Goal: Navigation & Orientation: Find specific page/section

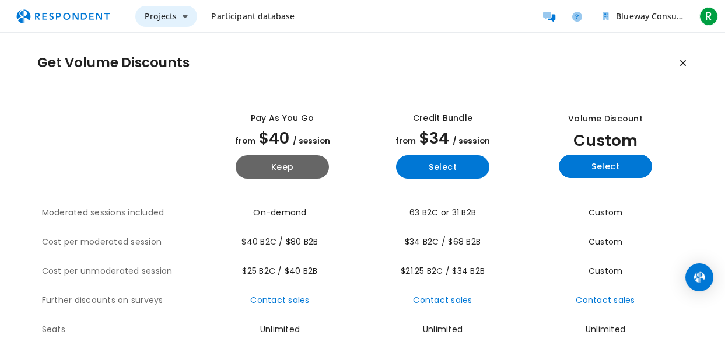
click at [170, 25] on button "Projects" at bounding box center [166, 16] width 62 height 21
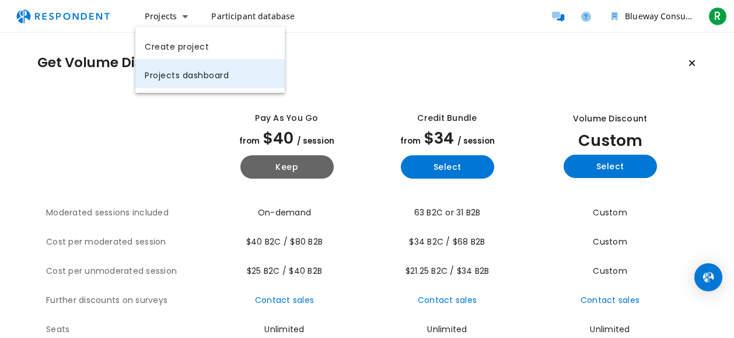
click at [216, 68] on link "Projects dashboard" at bounding box center [209, 74] width 149 height 28
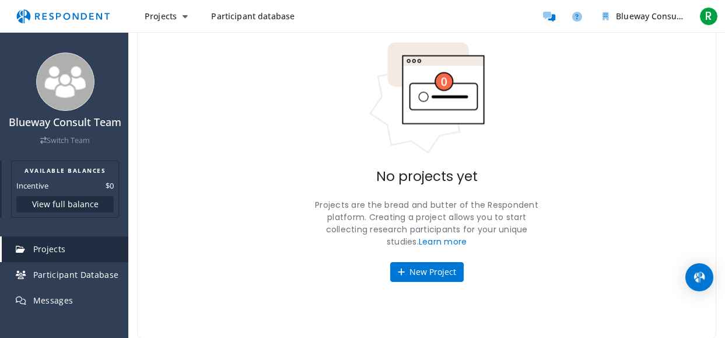
scroll to position [79, 0]
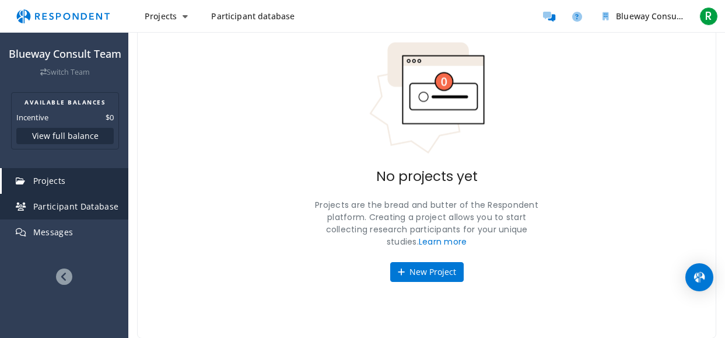
click at [67, 211] on span "Participant Database" at bounding box center [76, 206] width 86 height 11
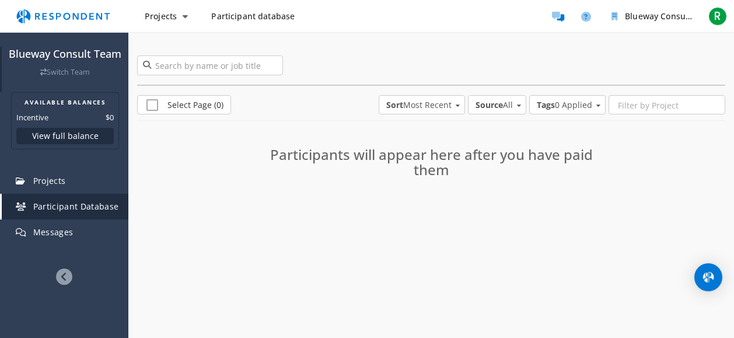
click at [58, 67] on link "Switch Team" at bounding box center [65, 72] width 50 height 10
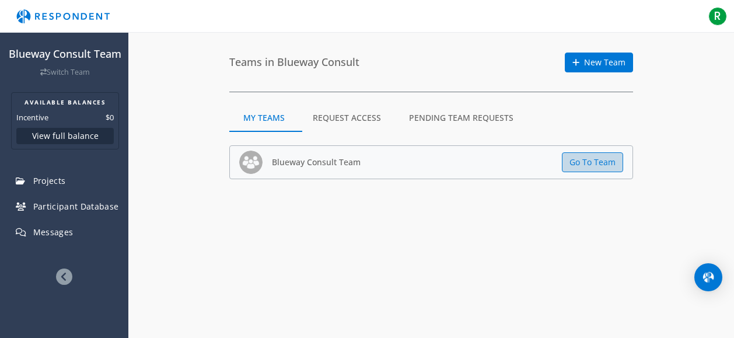
click at [589, 164] on button "Go To Team" at bounding box center [592, 162] width 61 height 20
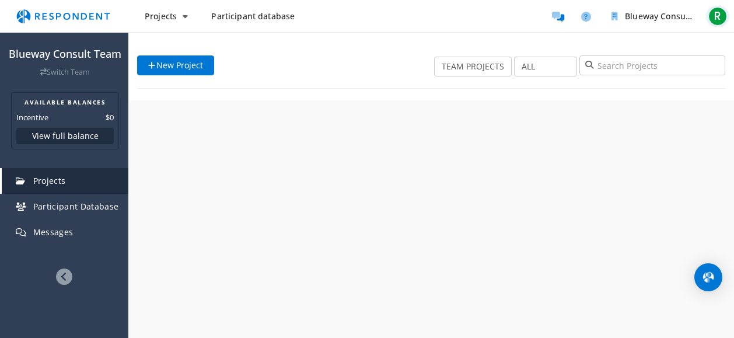
click at [720, 12] on span "R" at bounding box center [717, 16] width 19 height 19
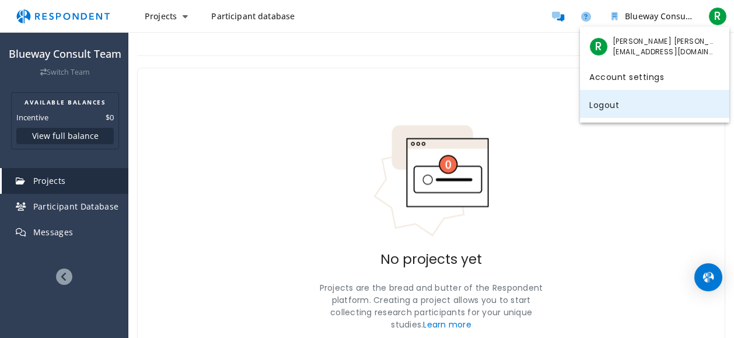
click at [615, 107] on link "Logout" at bounding box center [654, 104] width 149 height 28
